Goal: Use online tool/utility: Utilize a website feature to perform a specific function

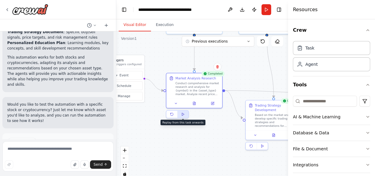
click at [182, 113] on polygon at bounding box center [183, 114] width 2 height 3
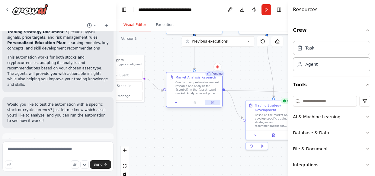
click at [212, 103] on icon at bounding box center [212, 102] width 3 height 3
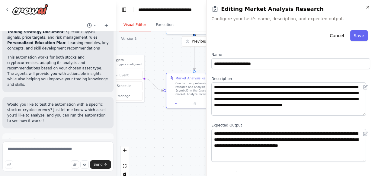
drag, startPoint x: 212, startPoint y: 103, endPoint x: 183, endPoint y: 133, distance: 41.0
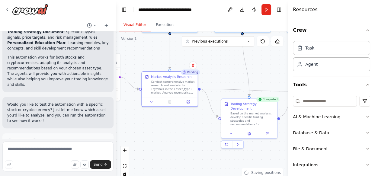
drag, startPoint x: 183, startPoint y: 133, endPoint x: 213, endPoint y: 124, distance: 31.3
click at [183, 132] on div ".deletable-edge-delete-btn { width: 20px; height: 20px; border: 0px solid #ffff…" at bounding box center [202, 106] width 172 height 151
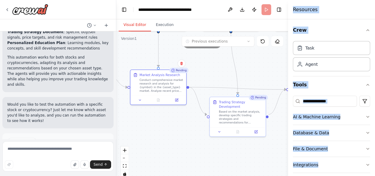
click at [190, 122] on div ".deletable-edge-delete-btn { width: 20px; height: 20px; border: 0px solid #ffff…" at bounding box center [202, 106] width 172 height 151
click at [174, 71] on icon at bounding box center [172, 70] width 3 height 3
click at [174, 72] on icon at bounding box center [172, 70] width 3 height 3
click at [174, 72] on div "Pending" at bounding box center [178, 70] width 19 height 5
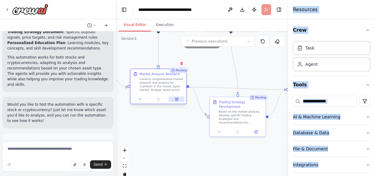
click at [177, 101] on icon at bounding box center [177, 99] width 4 height 4
click at [177, 98] on button at bounding box center [177, 98] width 16 height 5
click at [177, 98] on icon at bounding box center [177, 98] width 2 height 2
click at [186, 124] on div ".deletable-edge-delete-btn { width: 20px; height: 20px; border: 0px solid #ffff…" at bounding box center [202, 106] width 172 height 151
click at [318, 46] on div "Task" at bounding box center [331, 48] width 77 height 14
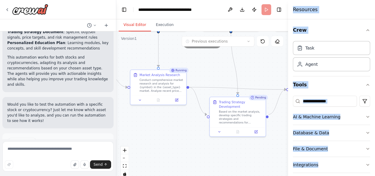
click at [250, 64] on div ".deletable-edge-delete-btn { width: 20px; height: 20px; border: 0px solid #ffff…" at bounding box center [202, 106] width 172 height 151
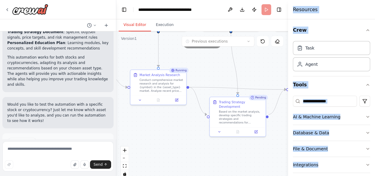
click at [250, 64] on div ".deletable-edge-delete-btn { width: 20px; height: 20px; border: 0px solid #ffff…" at bounding box center [202, 106] width 172 height 151
click at [263, 57] on div ".deletable-edge-delete-btn { width: 20px; height: 20px; border: 0px solid #ffff…" at bounding box center [202, 106] width 172 height 151
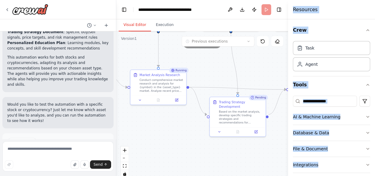
click at [374, 27] on div "I want to build AI agent that helps me to imrove my trading skills and help me …" at bounding box center [187, 88] width 375 height 176
click at [291, 12] on div "Resources" at bounding box center [331, 9] width 87 height 19
click at [317, 9] on div "Resources" at bounding box center [331, 9] width 87 height 19
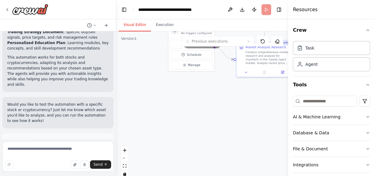
click at [267, 8] on header "**********" at bounding box center [202, 9] width 172 height 19
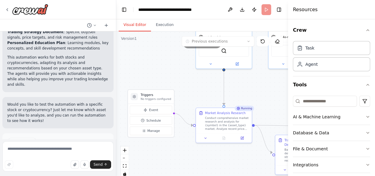
click at [194, 152] on div ".deletable-edge-delete-btn { width: 20px; height: 20px; border: 0px solid #ffff…" at bounding box center [202, 106] width 172 height 151
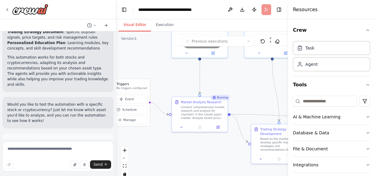
drag, startPoint x: 226, startPoint y: 72, endPoint x: 223, endPoint y: 70, distance: 3.3
click at [223, 70] on div ".deletable-edge-delete-btn { width: 20px; height: 20px; border: 0px solid #ffff…" at bounding box center [202, 106] width 172 height 151
click at [262, 40] on icon at bounding box center [261, 40] width 1 height 1
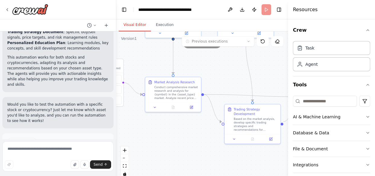
drag, startPoint x: 229, startPoint y: 94, endPoint x: 226, endPoint y: 91, distance: 3.8
click at [226, 91] on div ".deletable-edge-delete-btn { width: 20px; height: 20px; border: 0px solid #ffff…" at bounding box center [202, 106] width 172 height 151
click at [192, 106] on icon at bounding box center [192, 106] width 2 height 2
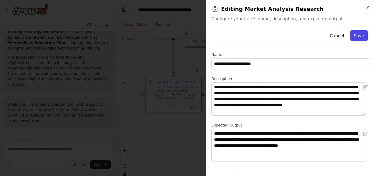
click at [356, 32] on button "Save" at bounding box center [359, 35] width 18 height 11
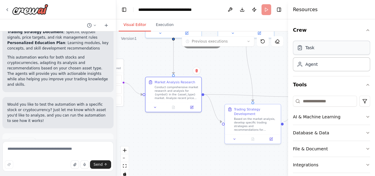
click at [317, 47] on div "Task" at bounding box center [331, 48] width 77 height 14
click at [180, 96] on div "Conduct comprehensive market research and analysis for {symbol} in the {asset_t…" at bounding box center [177, 92] width 44 height 14
click at [192, 106] on icon at bounding box center [192, 106] width 2 height 2
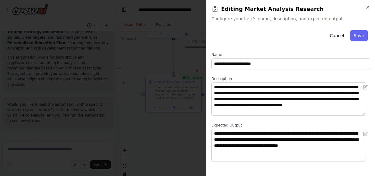
click at [277, 19] on span "Configure your task's name, description, and expected output." at bounding box center [290, 19] width 159 height 6
click at [277, 18] on span "Configure your task's name, description, and expected output." at bounding box center [290, 19] width 159 height 6
click at [260, 17] on span "Configure your task's name, description, and expected output." at bounding box center [290, 19] width 159 height 6
drag, startPoint x: 252, startPoint y: 17, endPoint x: 238, endPoint y: 21, distance: 14.1
click at [238, 21] on span "Configure your task's name, description, and expected output." at bounding box center [290, 19] width 159 height 6
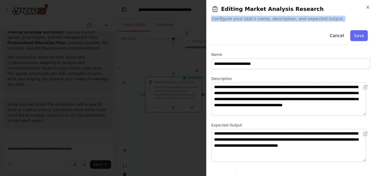
drag, startPoint x: 301, startPoint y: 20, endPoint x: 267, endPoint y: 25, distance: 33.9
click at [267, 25] on div "**********" at bounding box center [290, 88] width 169 height 176
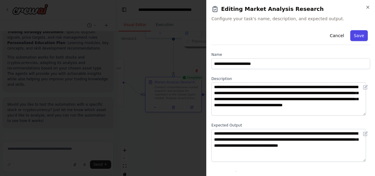
click at [356, 33] on button "Save" at bounding box center [359, 35] width 18 height 11
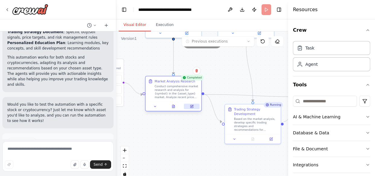
click at [193, 108] on icon at bounding box center [192, 106] width 4 height 4
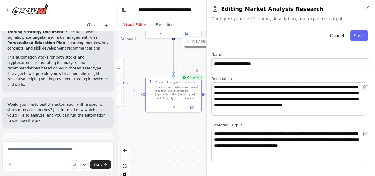
click at [171, 134] on div ".deletable-edge-delete-btn { width: 20px; height: 20px; border: 0px solid #ffff…" at bounding box center [202, 106] width 172 height 151
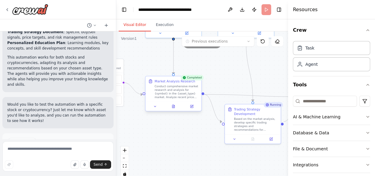
click at [162, 97] on div "Conduct comprehensive market research and analysis for {symbol} in the {asset_t…" at bounding box center [177, 92] width 44 height 14
click at [154, 106] on icon at bounding box center [155, 106] width 4 height 4
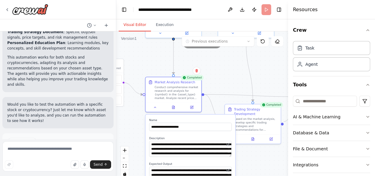
drag, startPoint x: 249, startPoint y: 157, endPoint x: 228, endPoint y: 100, distance: 61.0
click at [250, 157] on div ".deletable-edge-delete-btn { width: 20px; height: 20px; border: 0px solid #ffff…" at bounding box center [202, 106] width 172 height 151
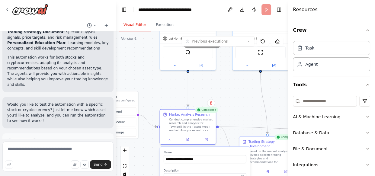
click at [232, 115] on div ".deletable-edge-delete-btn { width: 20px; height: 20px; border: 0px solid #ffff…" at bounding box center [202, 106] width 172 height 151
click at [245, 110] on div ".deletable-edge-delete-btn { width: 20px; height: 20px; border: 0px solid #ffff…" at bounding box center [202, 106] width 172 height 151
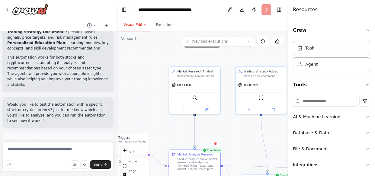
drag, startPoint x: 249, startPoint y: 141, endPoint x: 241, endPoint y: 135, distance: 9.9
click at [241, 135] on div ".deletable-edge-delete-btn { width: 20px; height: 20px; border: 0px solid #ffff…" at bounding box center [202, 106] width 172 height 151
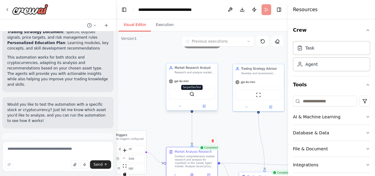
click at [189, 91] on div "SerperDevTool" at bounding box center [192, 94] width 46 height 11
click at [194, 95] on img at bounding box center [191, 93] width 5 height 5
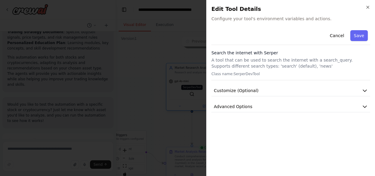
click at [194, 95] on div at bounding box center [187, 88] width 375 height 176
click at [194, 95] on img at bounding box center [191, 93] width 5 height 5
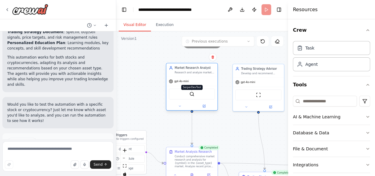
click at [194, 95] on img at bounding box center [191, 93] width 5 height 5
click at [41, 150] on textarea at bounding box center [57, 156] width 111 height 30
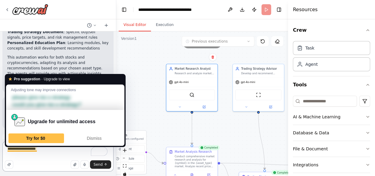
click at [24, 148] on textarea "**********" at bounding box center [57, 156] width 111 height 30
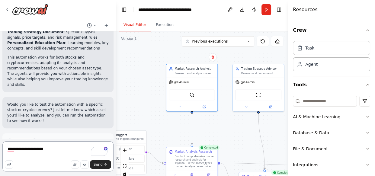
click at [46, 152] on textarea "**********" at bounding box center [57, 156] width 111 height 30
type textarea "**********"
click at [98, 162] on span "Send" at bounding box center [98, 164] width 9 height 5
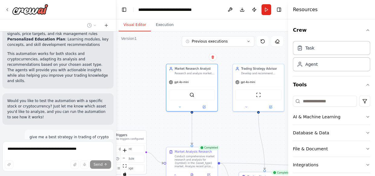
scroll to position [545, 0]
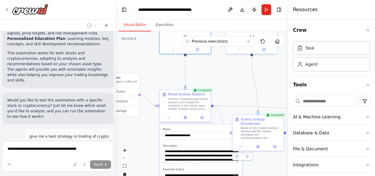
drag, startPoint x: 229, startPoint y: 104, endPoint x: 232, endPoint y: 75, distance: 29.4
click at [232, 75] on div ".deletable-edge-delete-btn { width: 20px; height: 20px; border: 0px solid #ffff…" at bounding box center [202, 106] width 172 height 151
click at [168, 121] on div "**********" at bounding box center [185, 105] width 52 height 33
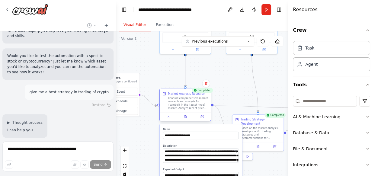
scroll to position [590, 0]
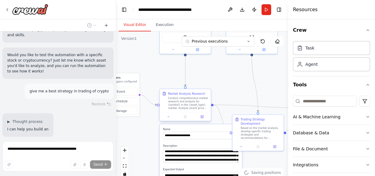
click at [169, 120] on div at bounding box center [185, 116] width 51 height 8
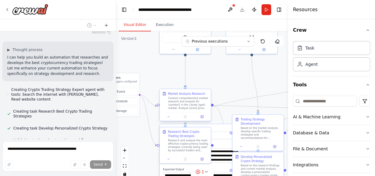
scroll to position [679, 0]
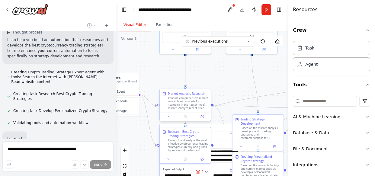
click at [170, 119] on div at bounding box center [185, 116] width 51 height 8
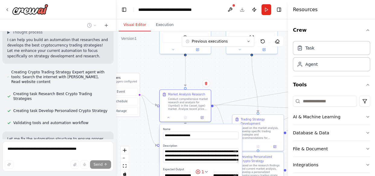
scroll to position [685, 0]
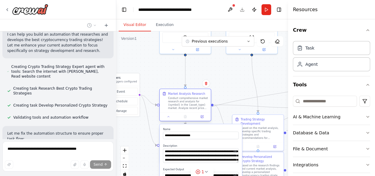
click at [168, 121] on div "Market Analysis Research Conduct comprehensive market research and analysis for…" at bounding box center [185, 105] width 52 height 33
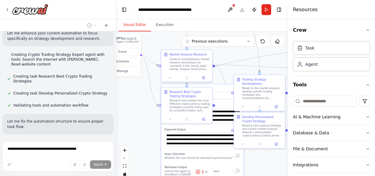
drag, startPoint x: 145, startPoint y: 134, endPoint x: 147, endPoint y: 111, distance: 23.7
click at [147, 111] on div ".deletable-edge-delete-btn { width: 20px; height: 20px; border: 0px solid #ffff…" at bounding box center [202, 106] width 172 height 151
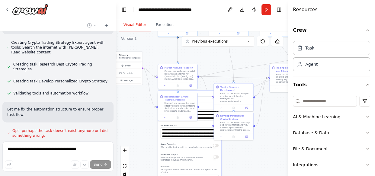
scroll to position [726, 0]
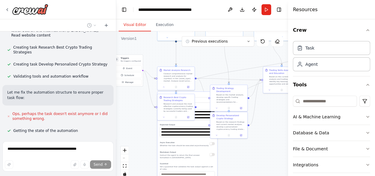
click at [209, 157] on p "Instruct the agent to return the final answer formatted in [GEOGRAPHIC_DATA]" at bounding box center [185, 156] width 50 height 5
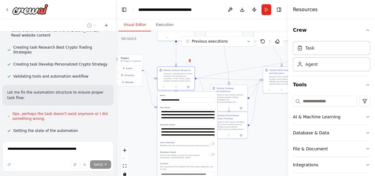
click at [161, 95] on label "Name" at bounding box center [187, 95] width 55 height 2
click at [163, 90] on div ".deletable-edge-delete-btn { width: 20px; height: 20px; border: 0px solid #ffff…" at bounding box center [202, 106] width 172 height 151
click at [163, 88] on div at bounding box center [175, 86] width 37 height 6
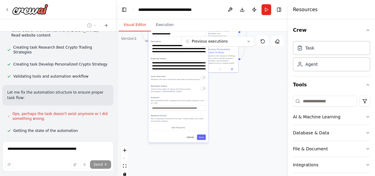
drag, startPoint x: 235, startPoint y: 107, endPoint x: 235, endPoint y: 101, distance: 6.7
click at [235, 101] on div ".deletable-edge-delete-btn { width: 20px; height: 20px; border: 0px solid #ffff…" at bounding box center [202, 106] width 172 height 151
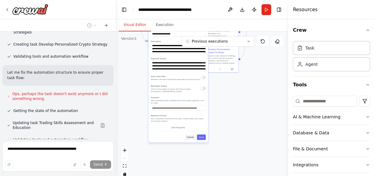
click at [191, 135] on button "Cancel" at bounding box center [190, 137] width 11 height 5
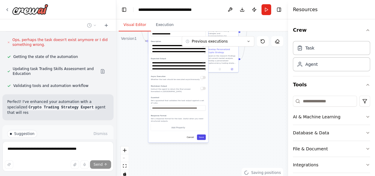
scroll to position [806, 0]
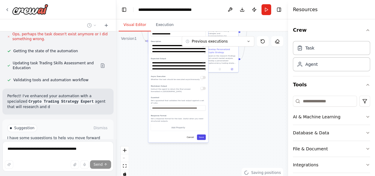
click at [202, 135] on button "Save" at bounding box center [201, 137] width 9 height 5
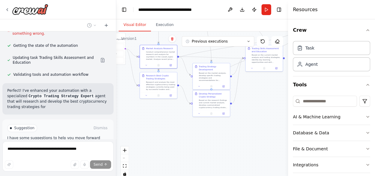
drag, startPoint x: 212, startPoint y: 152, endPoint x: 210, endPoint y: 157, distance: 4.9
click at [210, 157] on div ".deletable-edge-delete-btn { width: 20px; height: 20px; border: 0px solid #ffff…" at bounding box center [202, 106] width 172 height 151
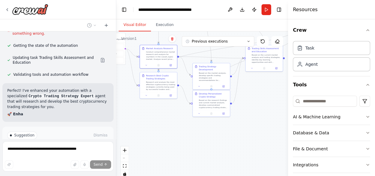
scroll to position [818, 0]
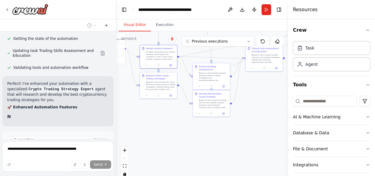
click at [260, 129] on div ".deletable-edge-delete-btn { width: 20px; height: 20px; border: 0px solid #ffff…" at bounding box center [202, 106] width 172 height 151
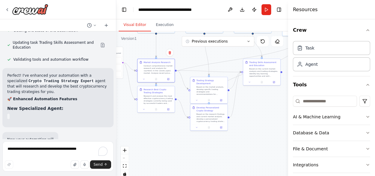
scroll to position [835, 0]
